Goal: Transaction & Acquisition: Obtain resource

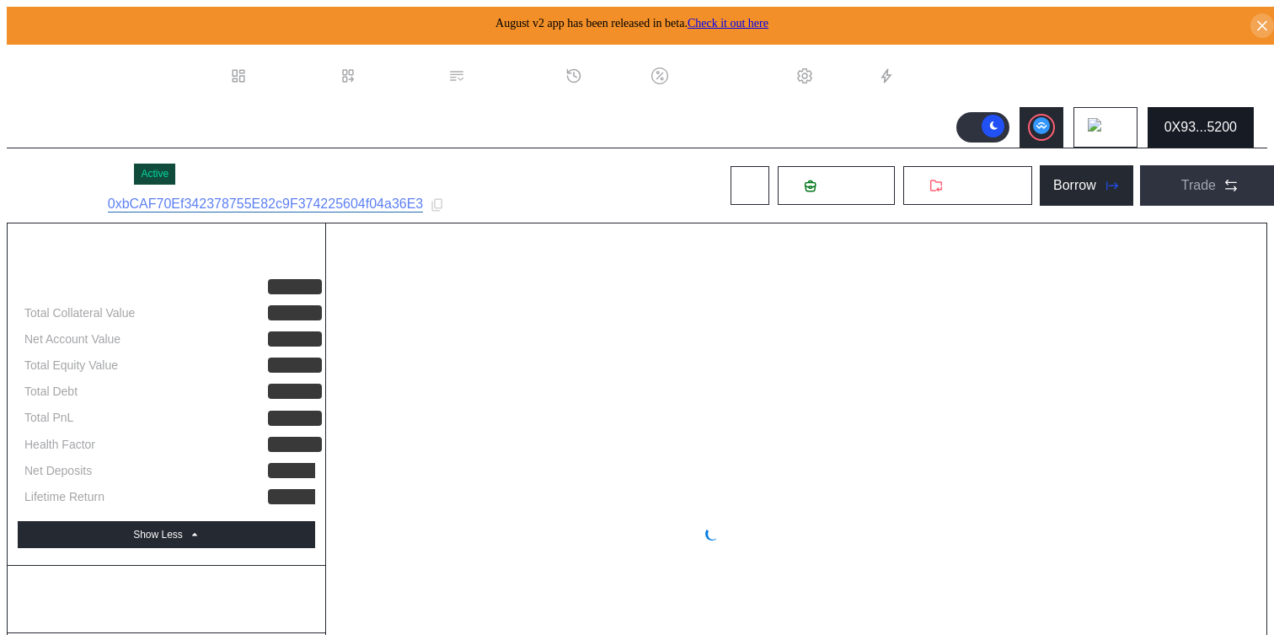
select select "*"
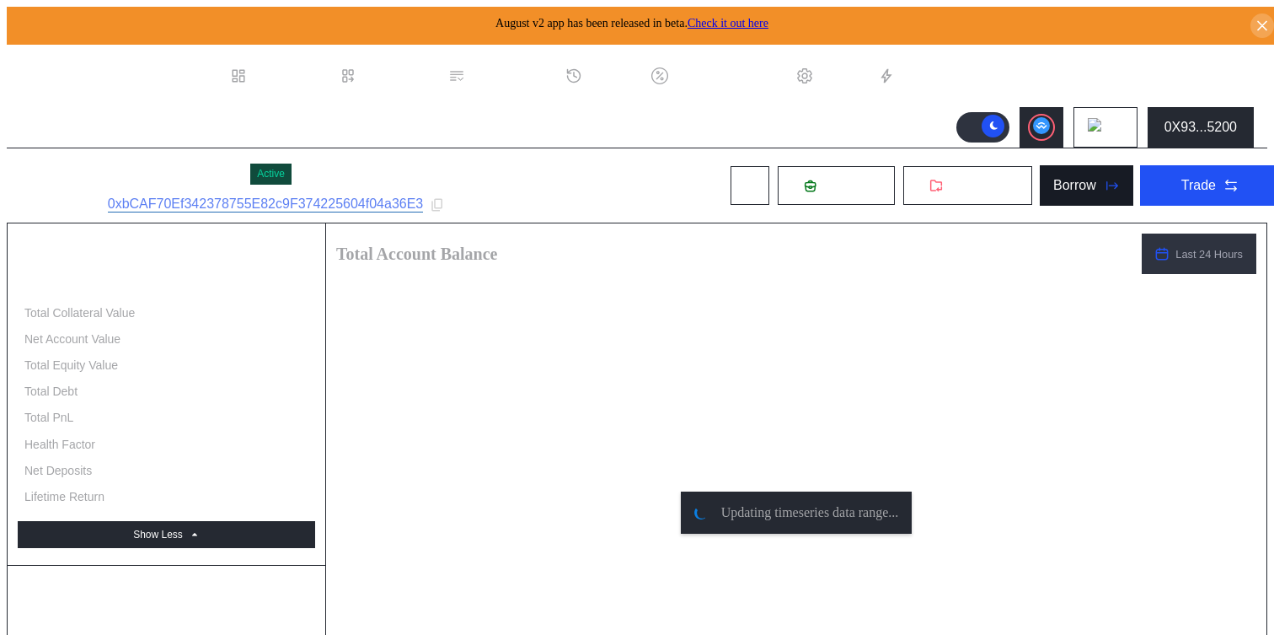
click at [1103, 185] on icon at bounding box center [1111, 185] width 17 height 17
type input "**********"
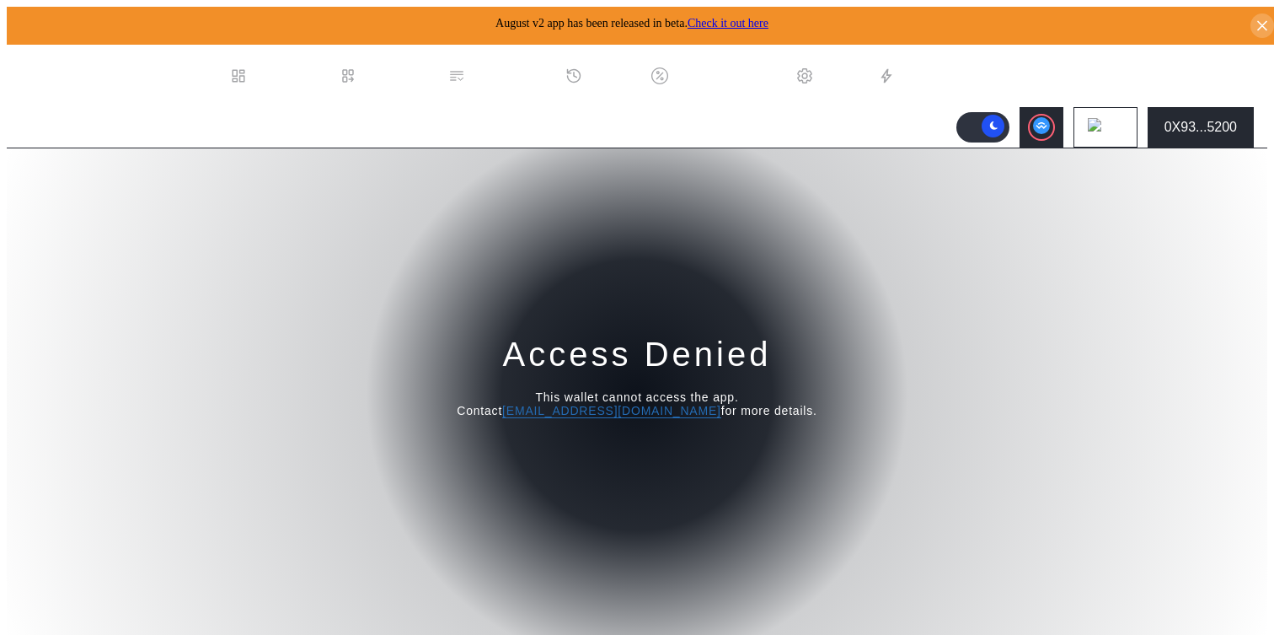
select select "*"
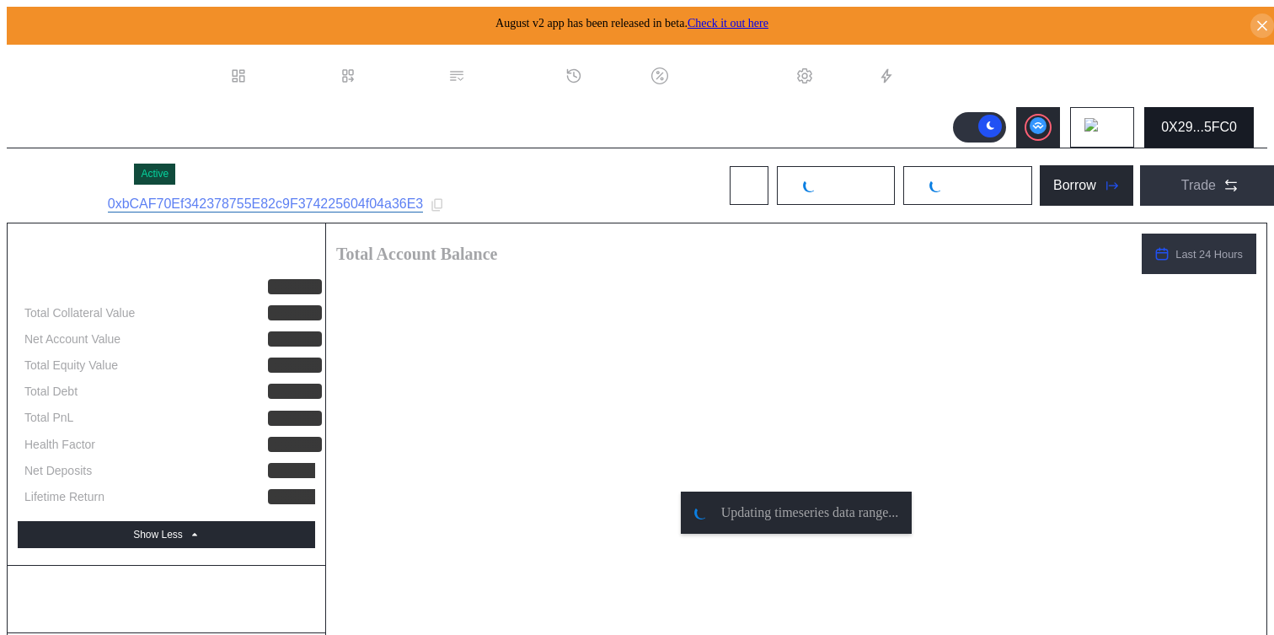
click at [1237, 120] on div "0X29...5FC0" at bounding box center [1199, 127] width 76 height 15
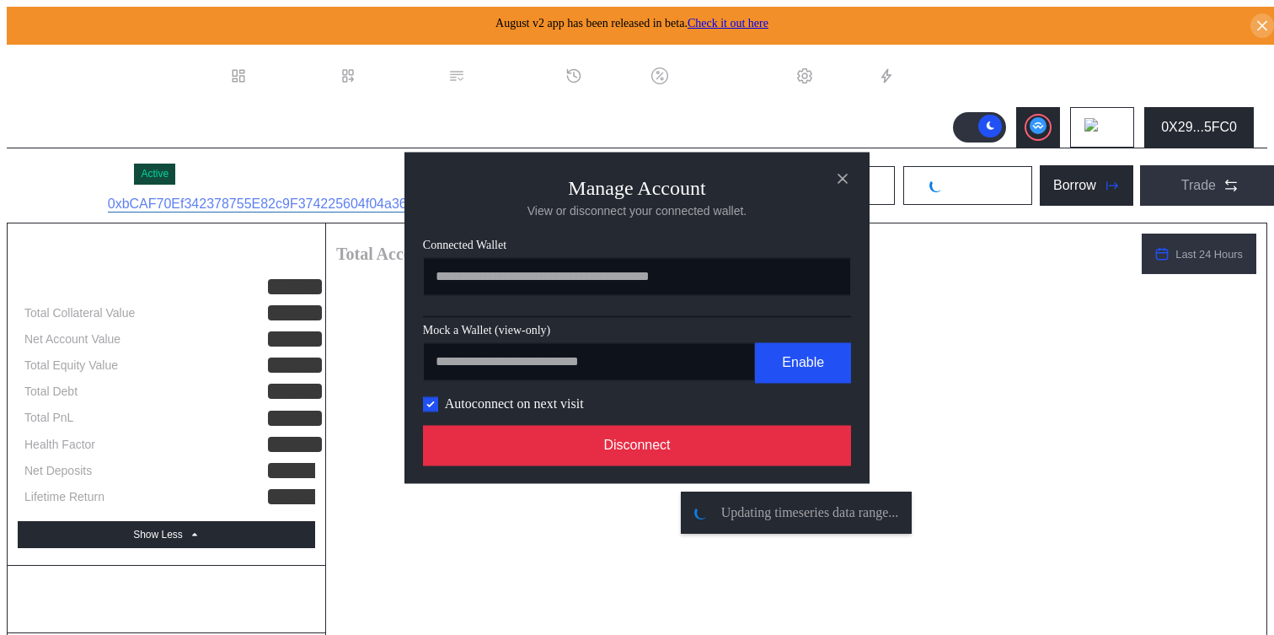
click at [755, 444] on button "Disconnect" at bounding box center [637, 445] width 428 height 40
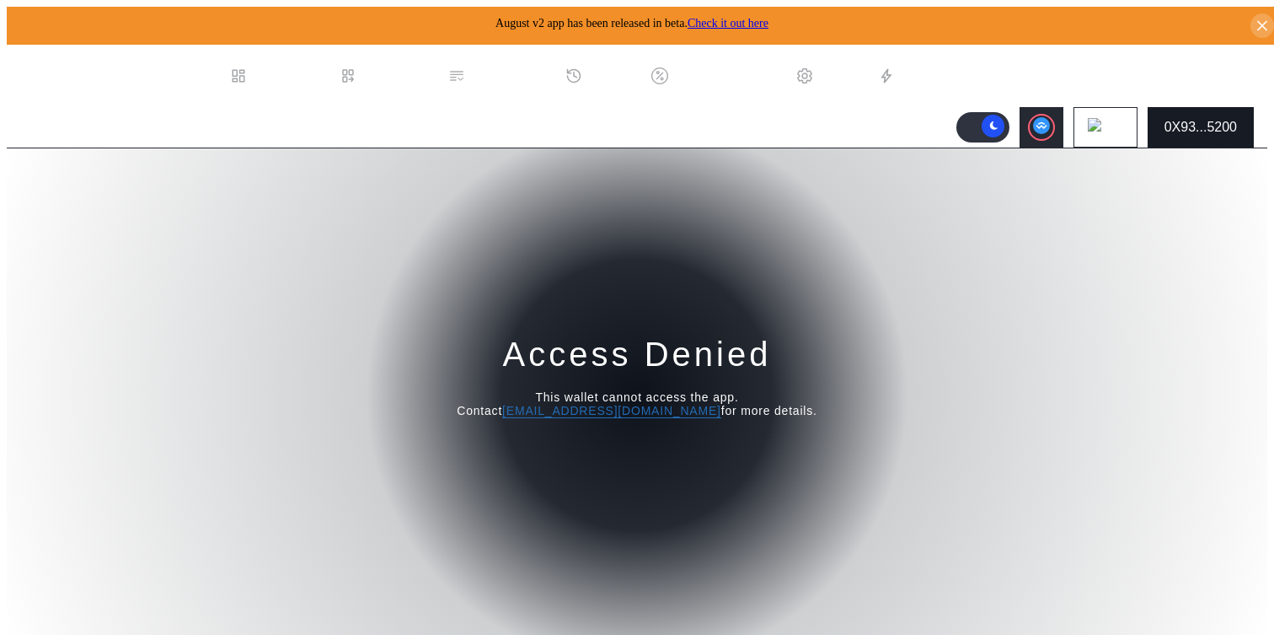
click at [1231, 120] on div "0X93...5200" at bounding box center [1201, 127] width 72 height 15
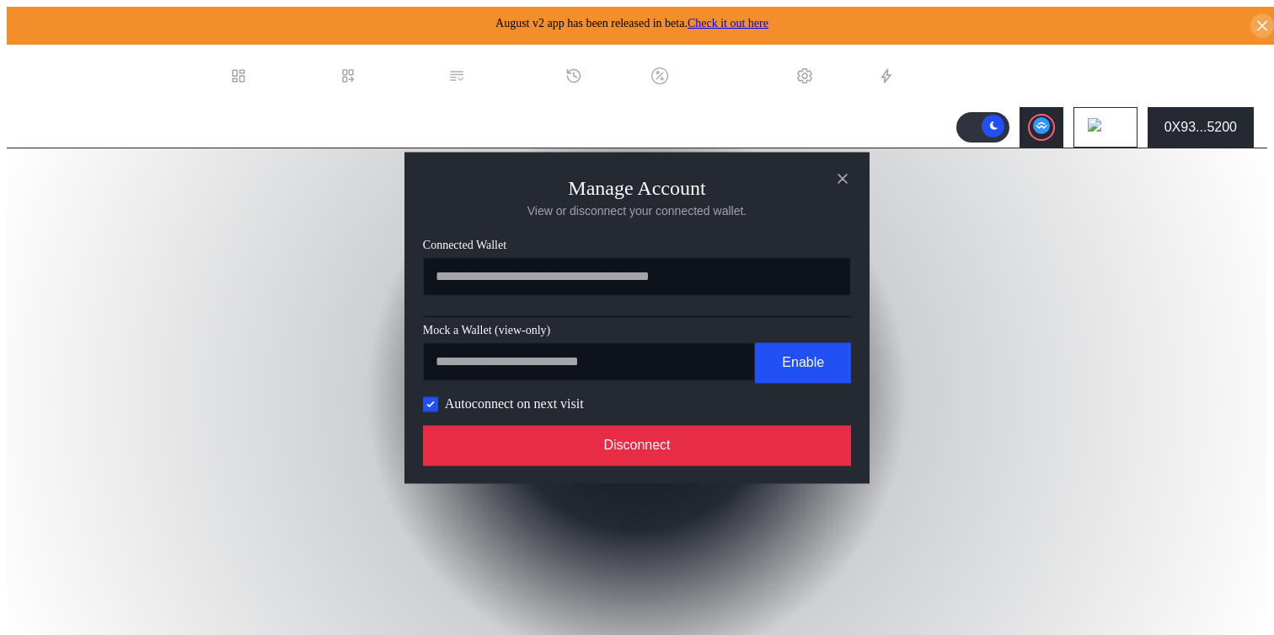
click at [750, 444] on button "Disconnect" at bounding box center [637, 445] width 428 height 40
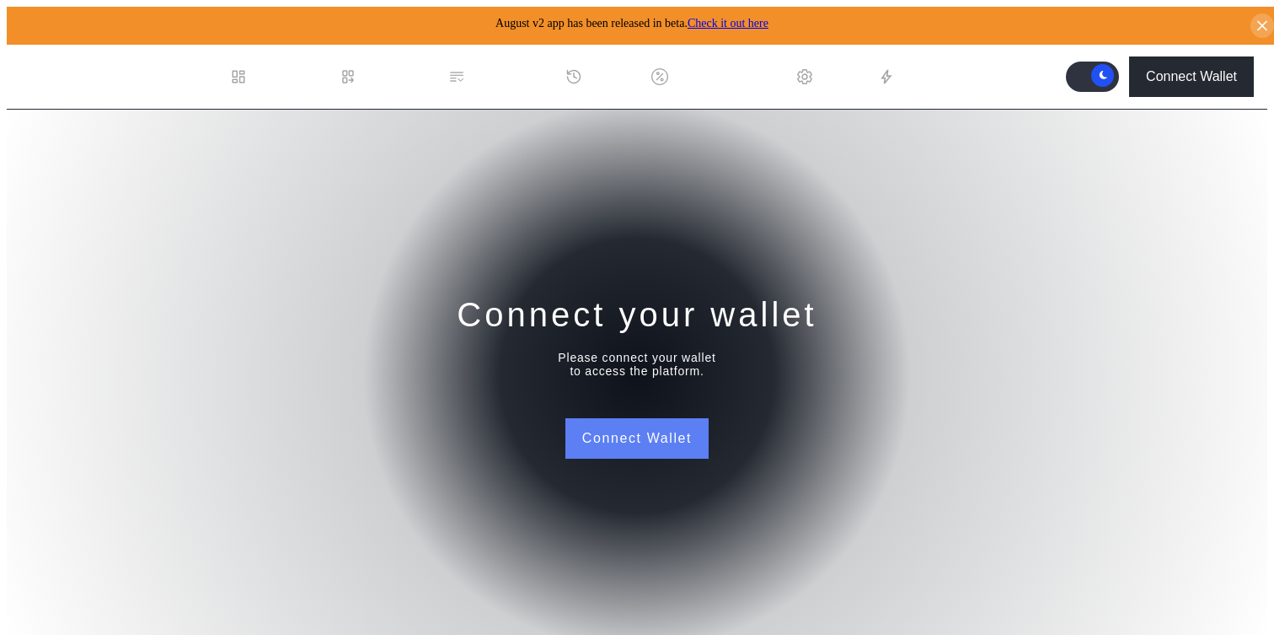
click at [669, 426] on button "Connect Wallet" at bounding box center [637, 438] width 143 height 40
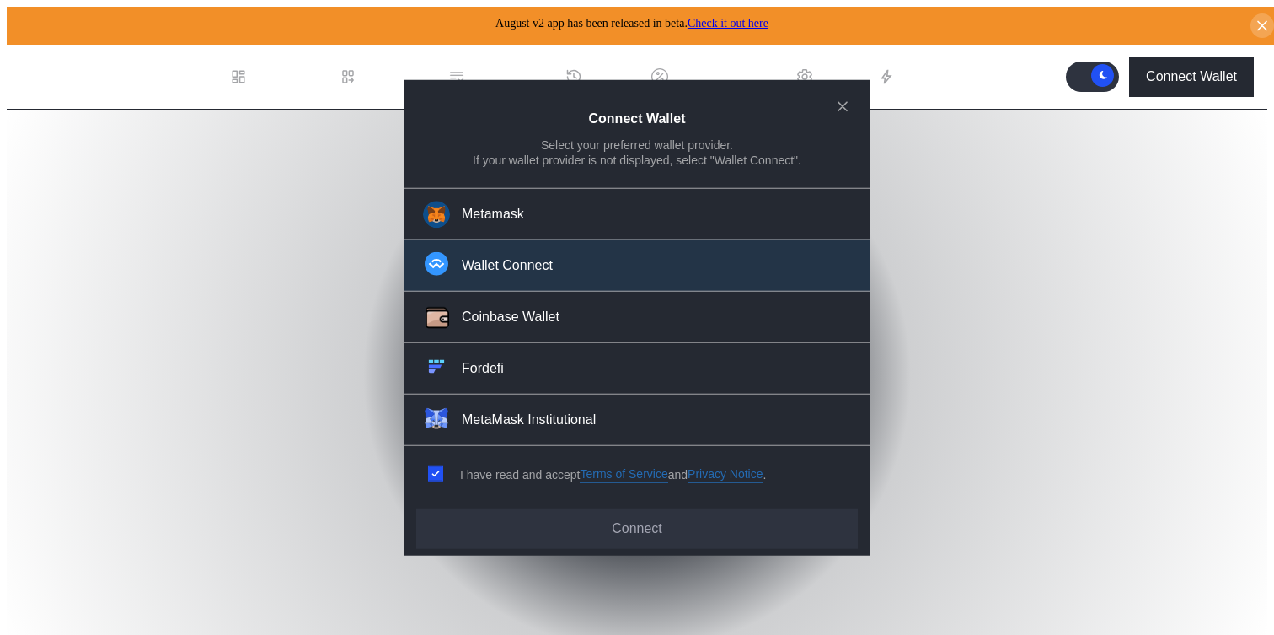
click at [668, 253] on button "Wallet Connect" at bounding box center [637, 265] width 465 height 51
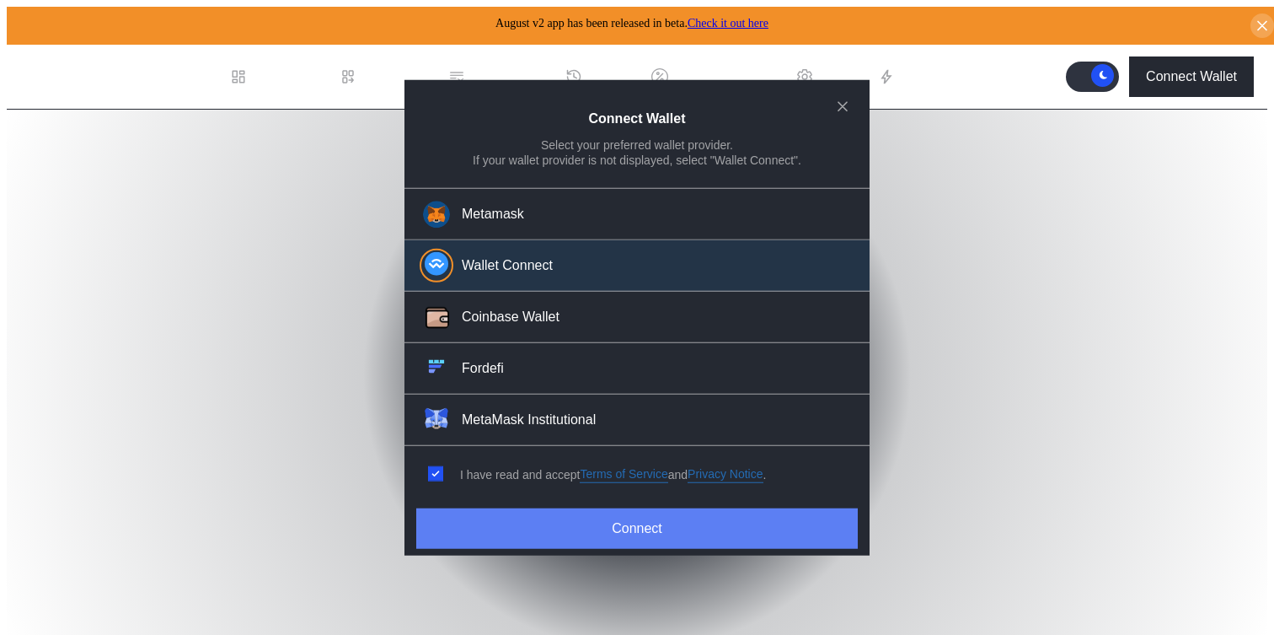
click at [539, 518] on button "Connect" at bounding box center [637, 528] width 442 height 40
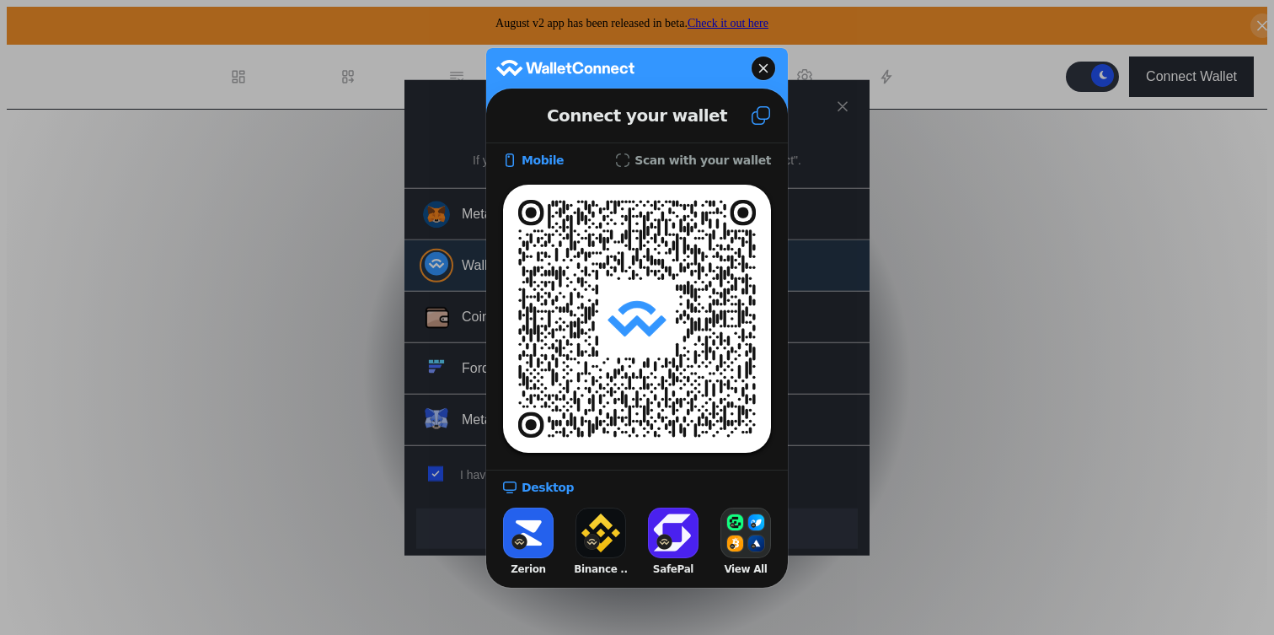
click at [768, 67] on icon at bounding box center [764, 68] width 10 height 24
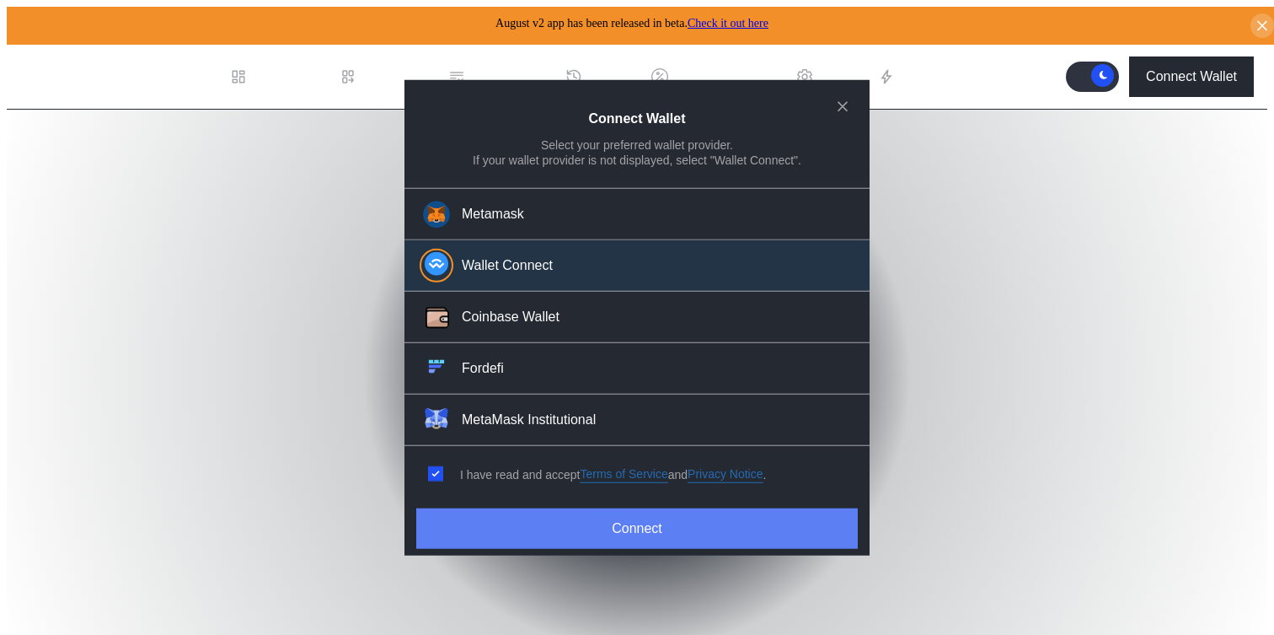
click at [648, 509] on button "Connect" at bounding box center [637, 528] width 442 height 40
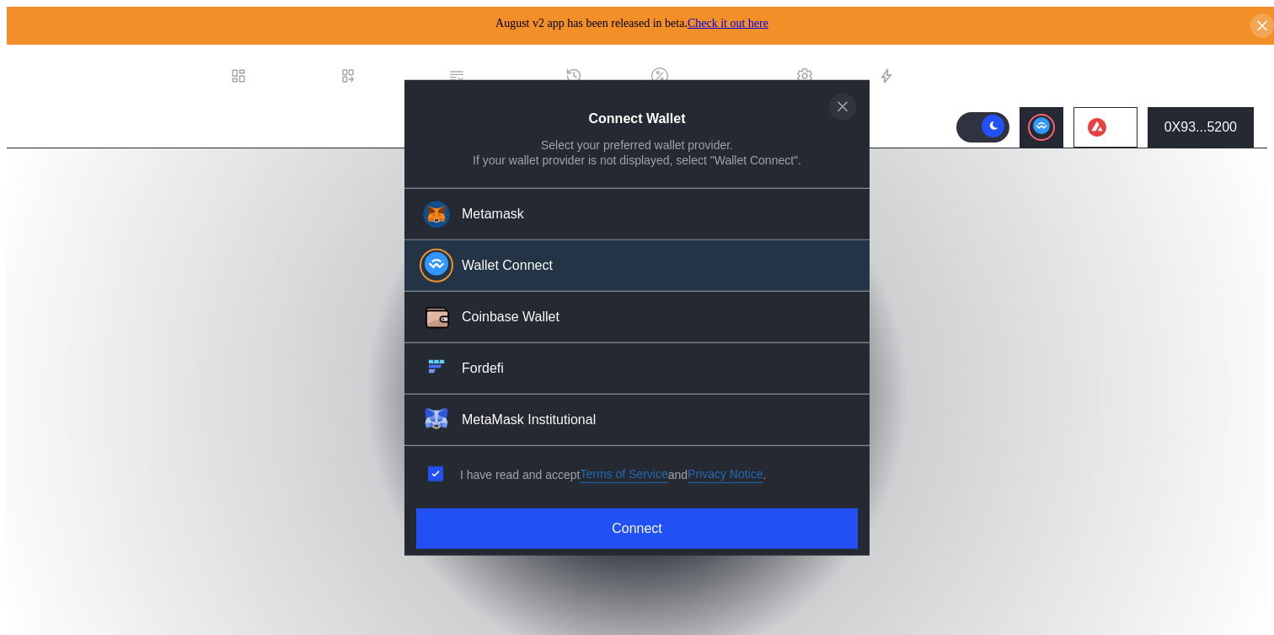
click at [850, 112] on icon "close modal" at bounding box center [842, 107] width 17 height 18
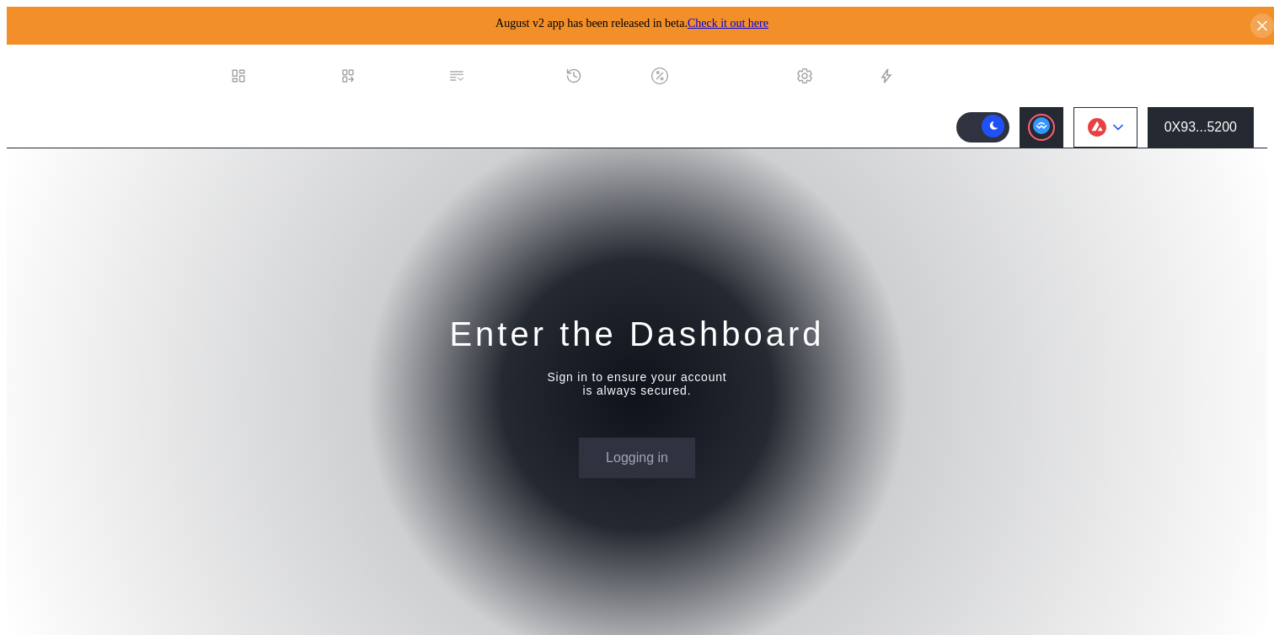
click at [1130, 130] on button at bounding box center [1106, 127] width 64 height 40
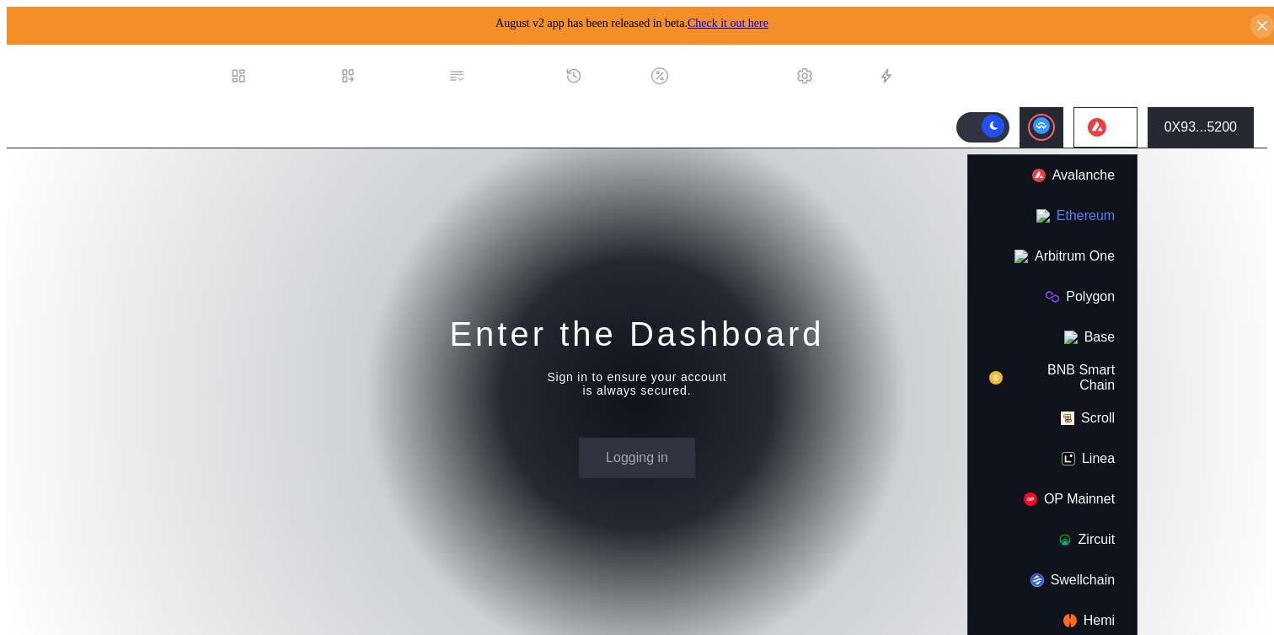
click at [1112, 199] on button "Ethereum" at bounding box center [1052, 216] width 169 height 40
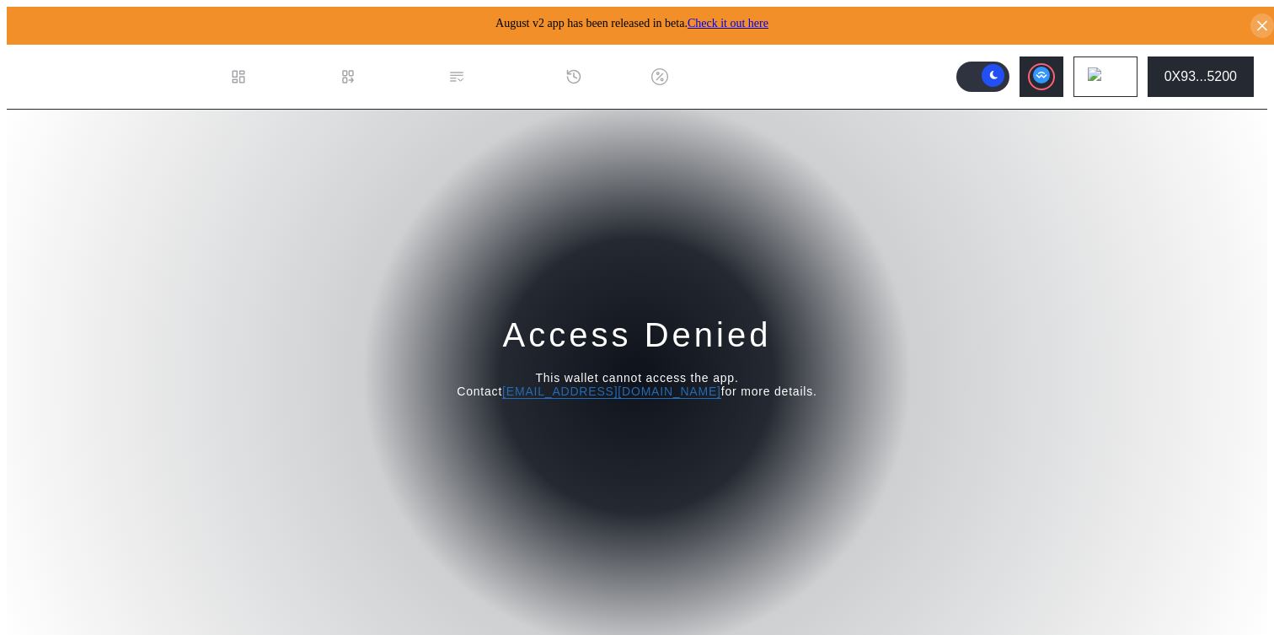
click at [732, 224] on div "Access Denied This wallet cannot access the app. Contact [EMAIL_ADDRESS][DOMAIN…" at bounding box center [637, 376] width 1261 height 532
click at [392, 266] on div "Access Denied This wallet cannot access the app. Contact operations@augustdigit…" at bounding box center [637, 376] width 1261 height 532
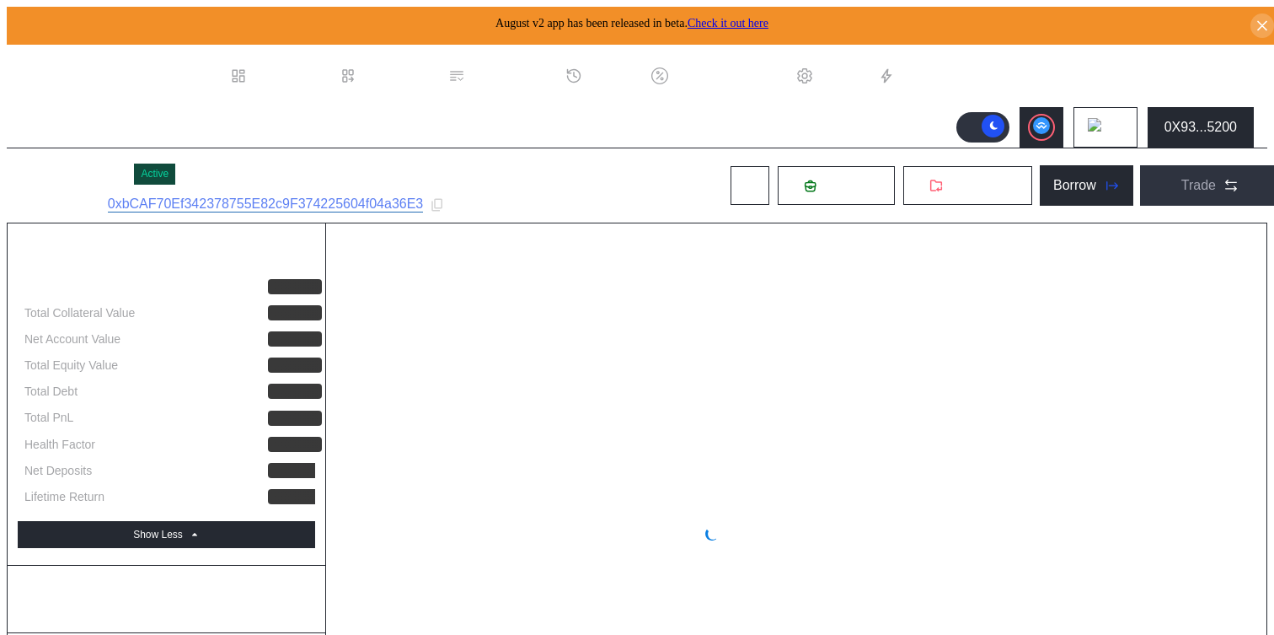
select select "*"
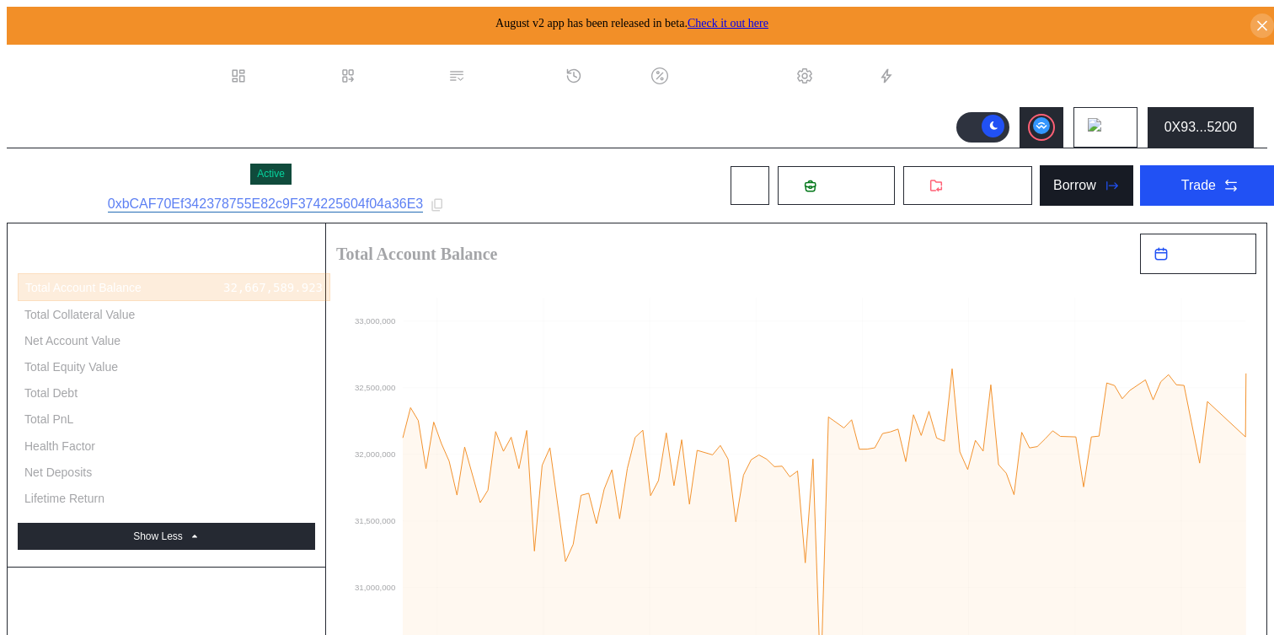
click at [1062, 191] on button "Borrow" at bounding box center [1087, 185] width 94 height 40
type input "**********"
